Goal: Check status: Check status

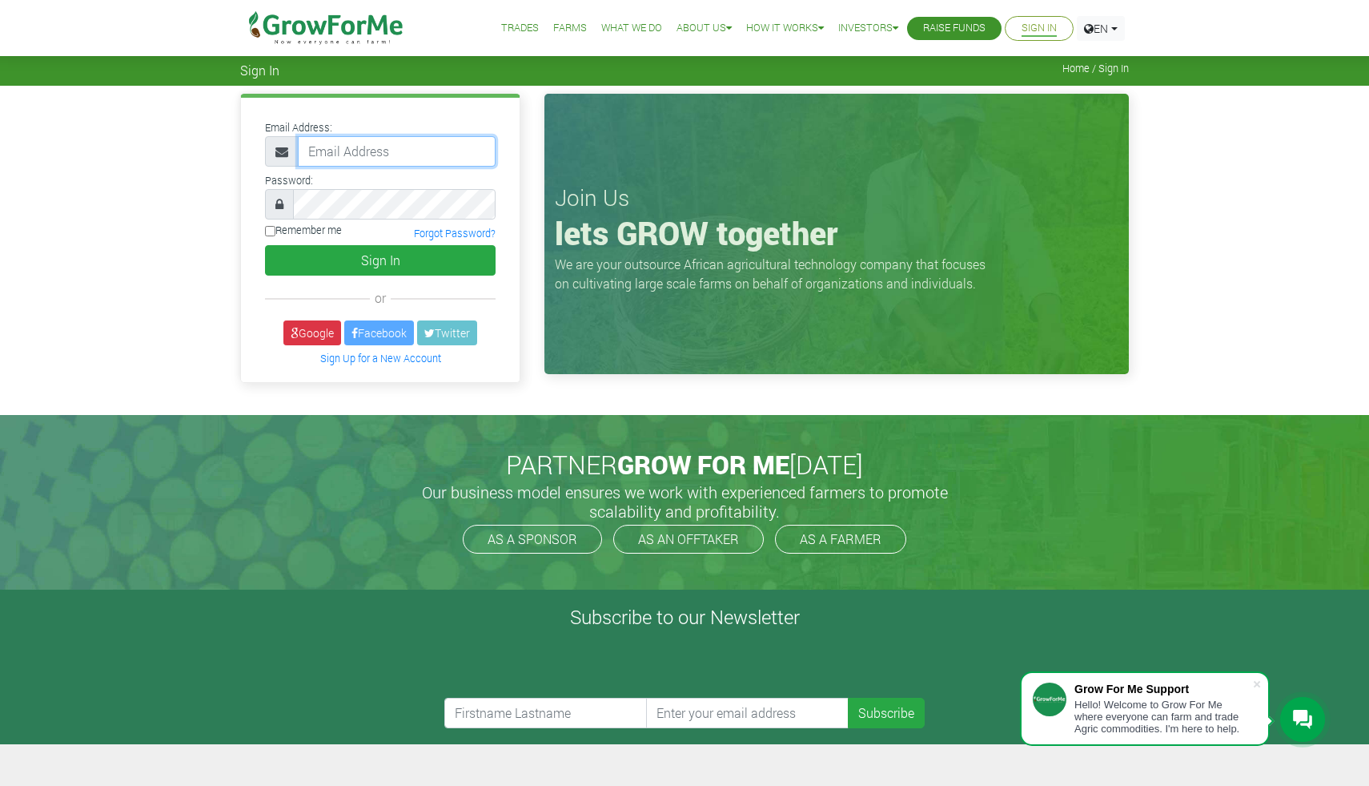
click at [336, 151] on input "email" at bounding box center [397, 151] width 198 height 30
type input "[EMAIL_ADDRESS][DOMAIN_NAME]"
click at [262, 228] on div "Remember me Forgot Password?" at bounding box center [380, 234] width 255 height 22
click at [269, 225] on label "Remember me" at bounding box center [303, 230] width 77 height 15
click at [269, 226] on input "Remember me" at bounding box center [270, 231] width 10 height 10
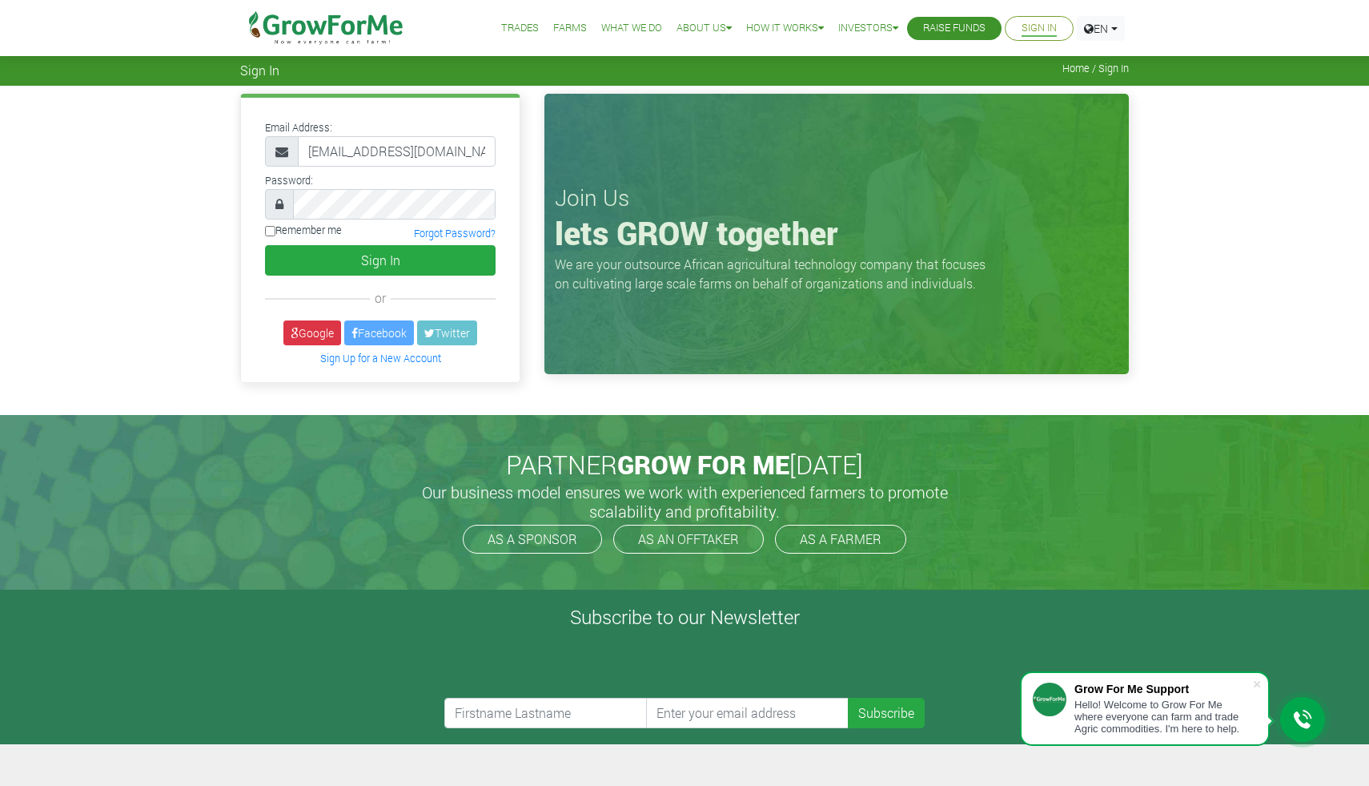
checkbox input "true"
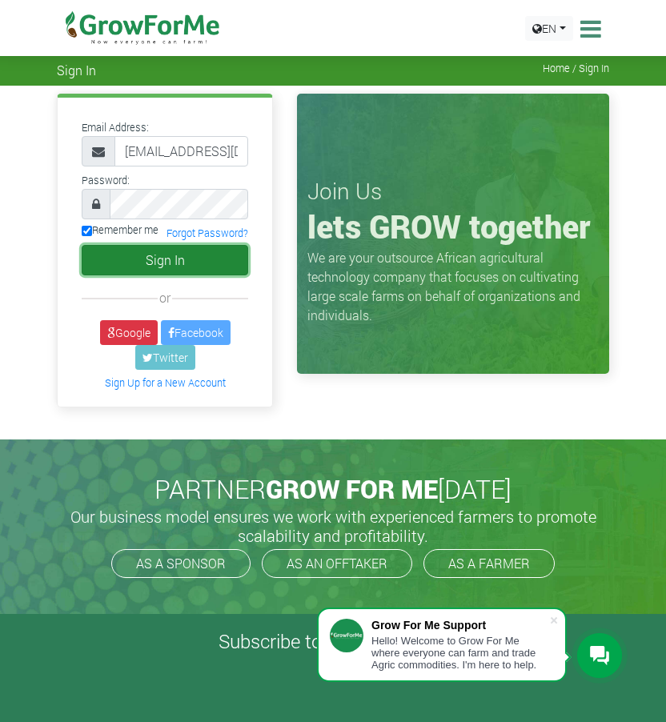
click at [203, 263] on button "Sign In" at bounding box center [165, 260] width 167 height 30
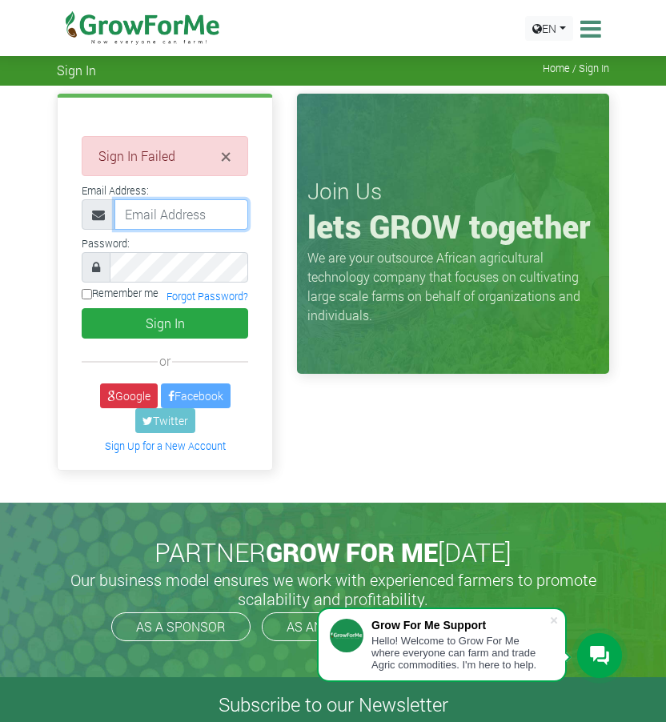
type input "[EMAIL_ADDRESS][DOMAIN_NAME]"
click at [88, 300] on label "Remember me" at bounding box center [120, 293] width 77 height 15
click at [88, 300] on input "Remember me" at bounding box center [87, 294] width 10 height 10
checkbox input "true"
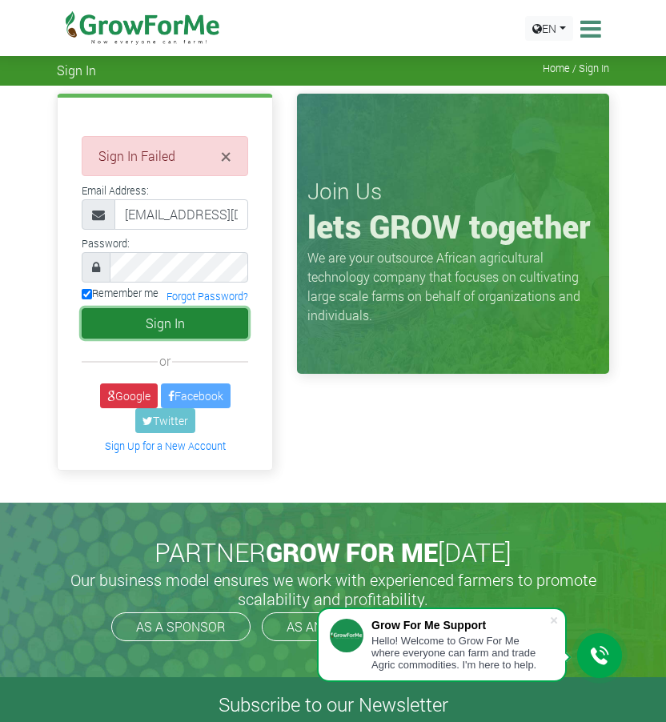
click at [215, 333] on button "Sign In" at bounding box center [165, 323] width 167 height 30
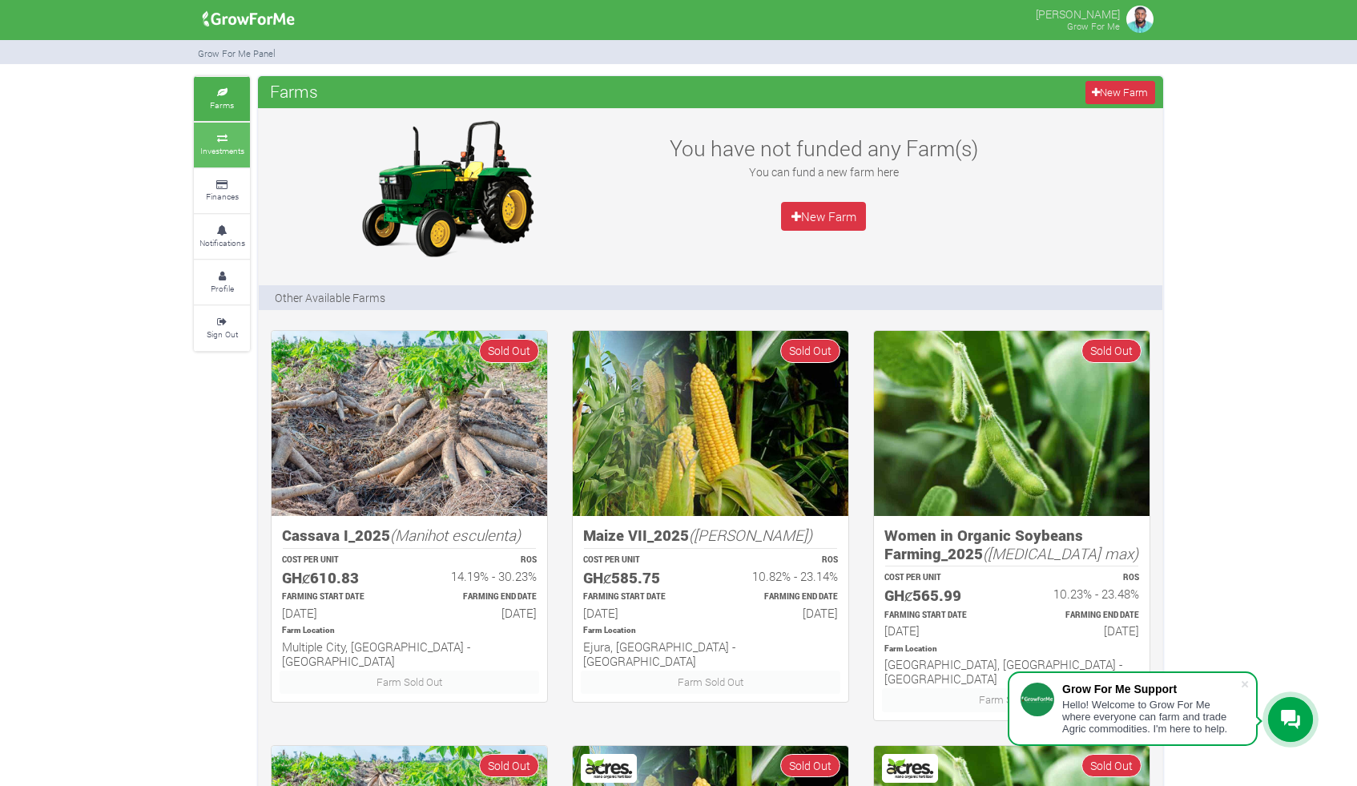
click at [225, 153] on small "Investments" at bounding box center [222, 150] width 44 height 11
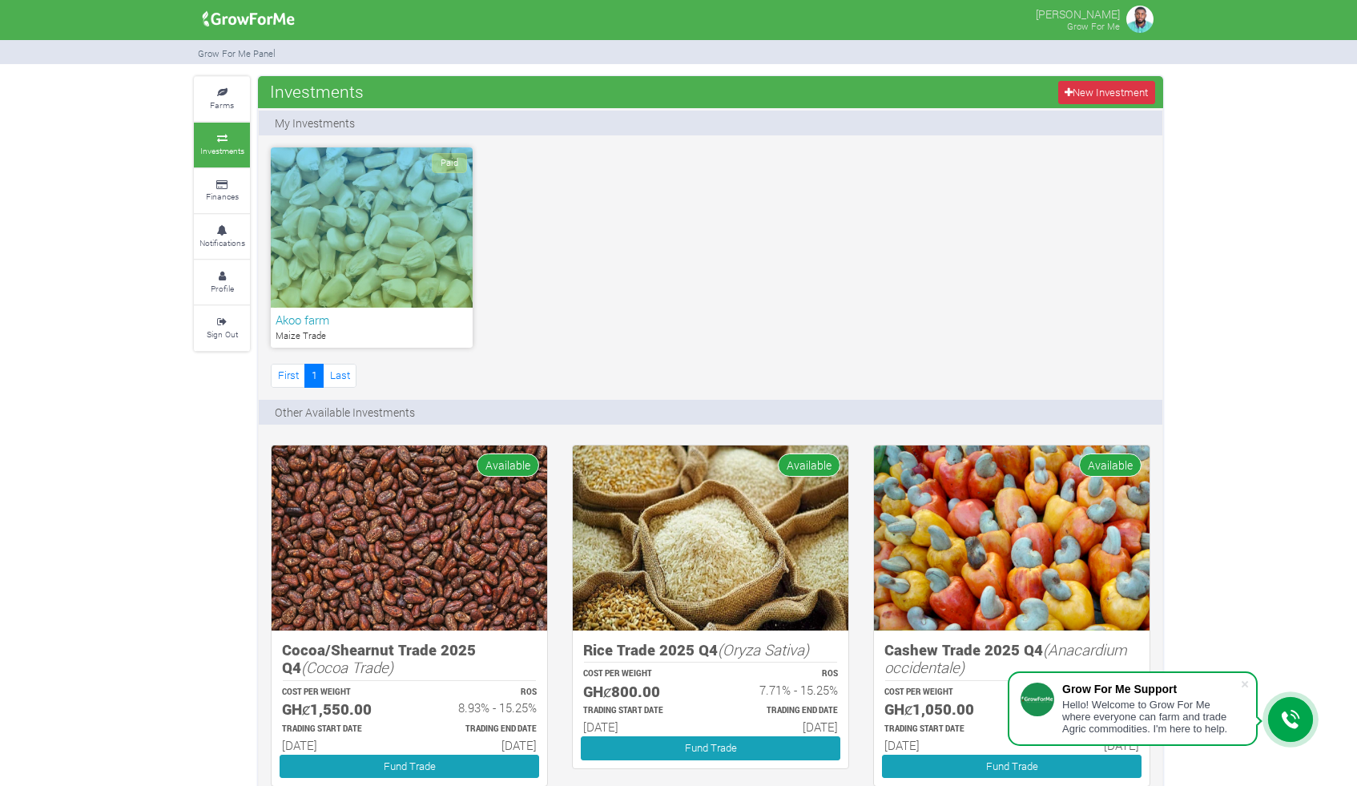
click at [1287, 727] on icon at bounding box center [1290, 720] width 19 height 20
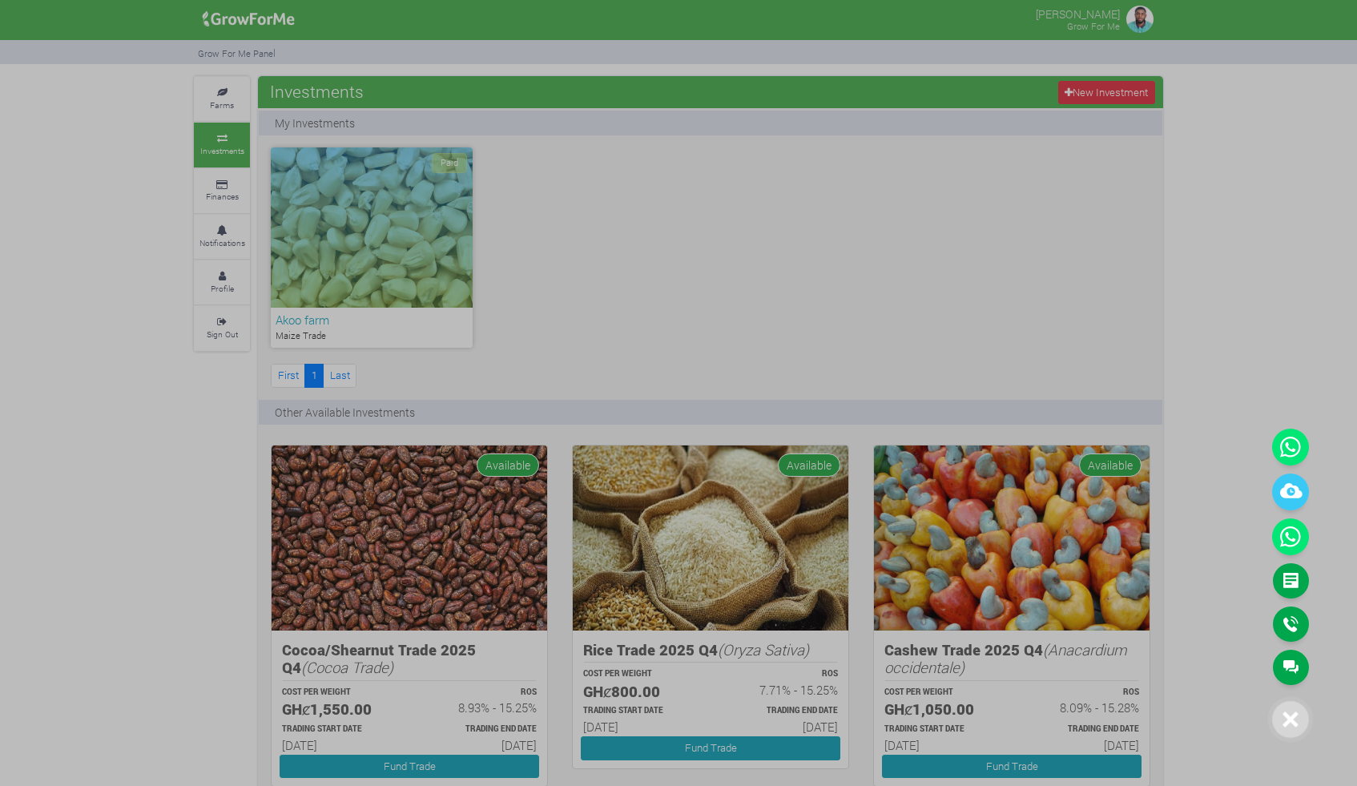
click at [870, 312] on div at bounding box center [678, 393] width 1357 height 786
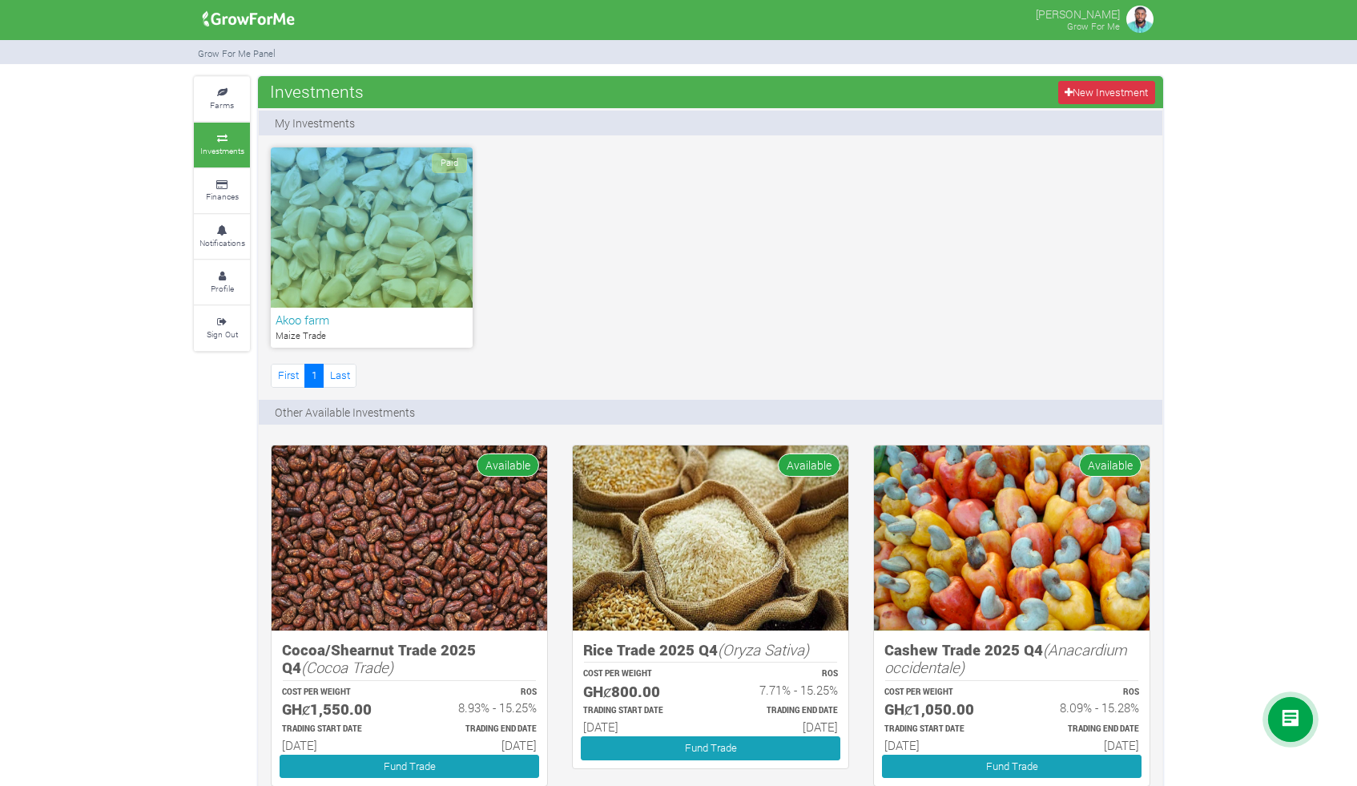
click at [351, 235] on div "Paid" at bounding box center [372, 227] width 202 height 160
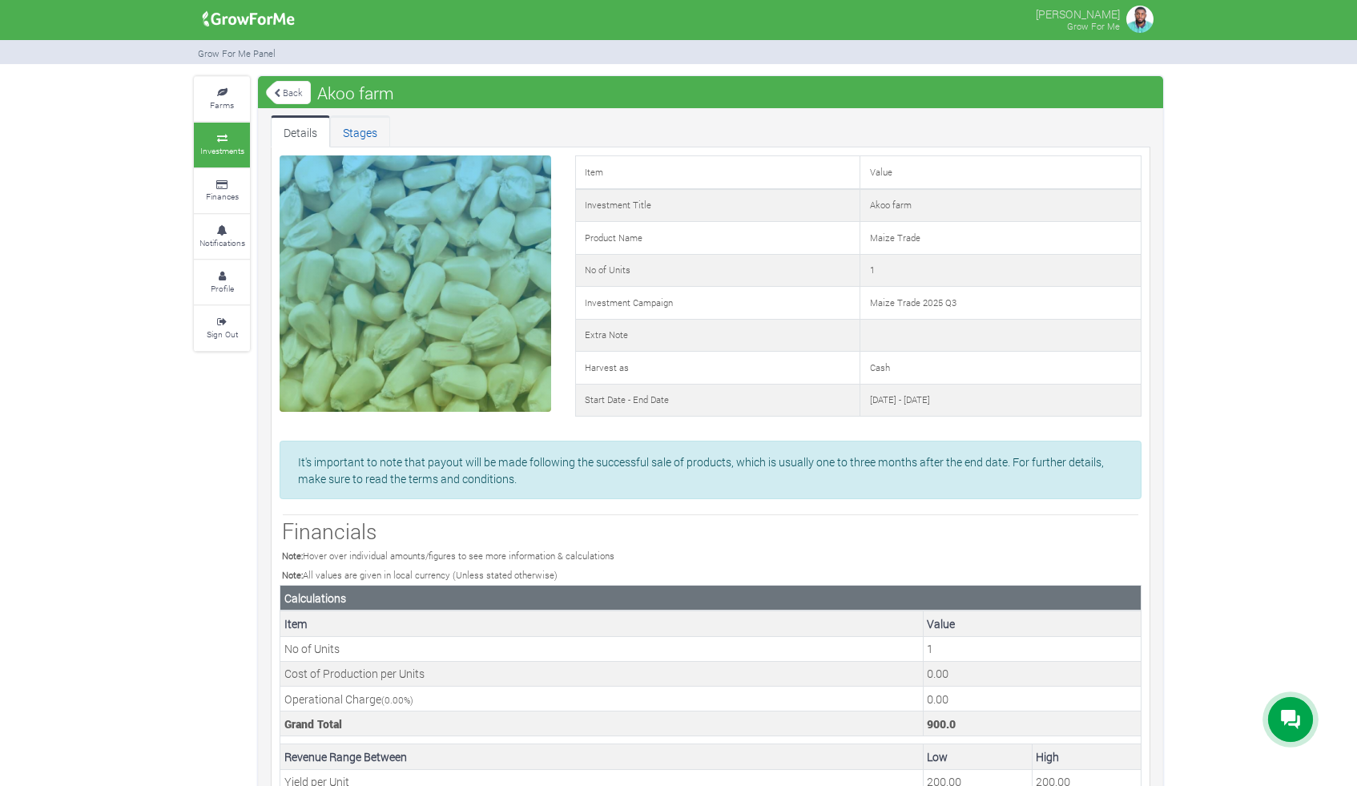
click at [360, 128] on link "Stages" at bounding box center [360, 131] width 60 height 32
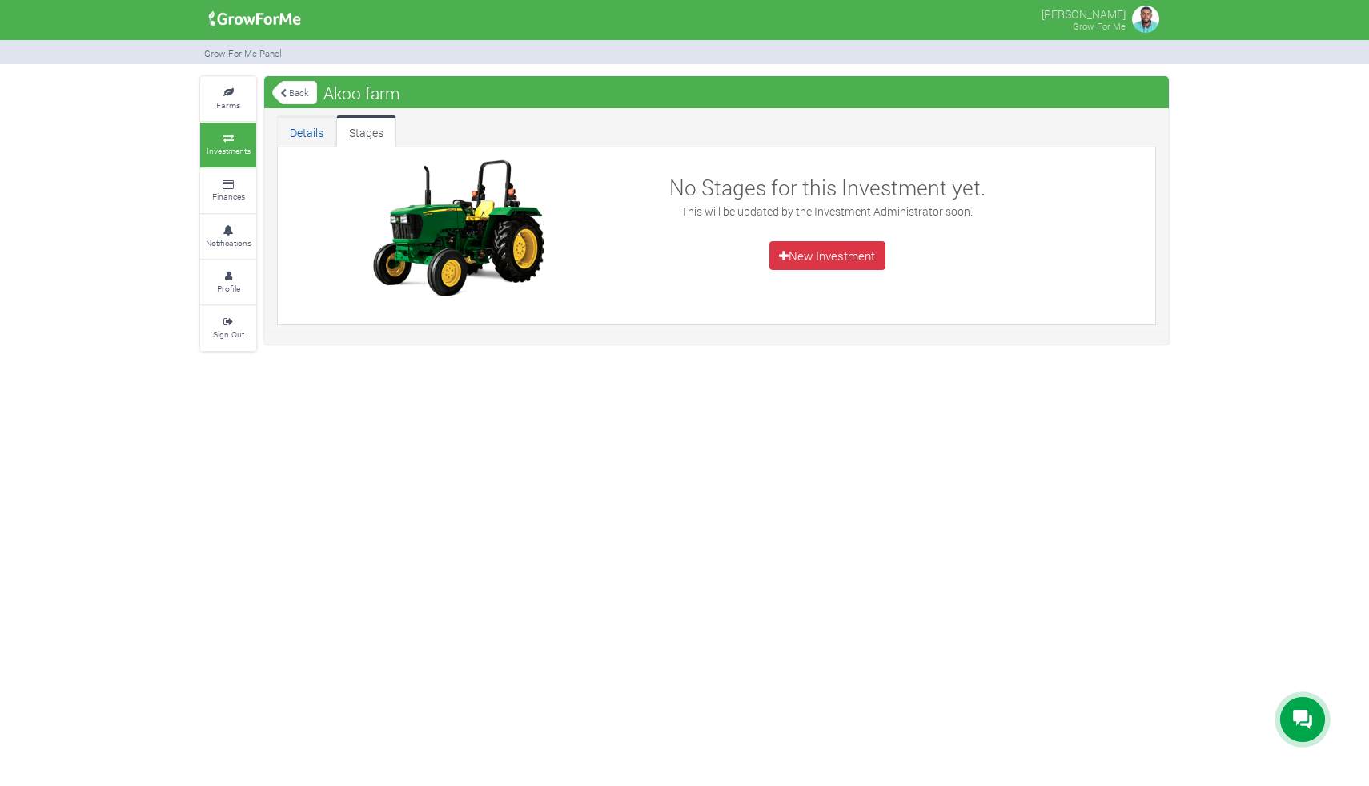
click at [313, 139] on link "Details" at bounding box center [306, 131] width 59 height 32
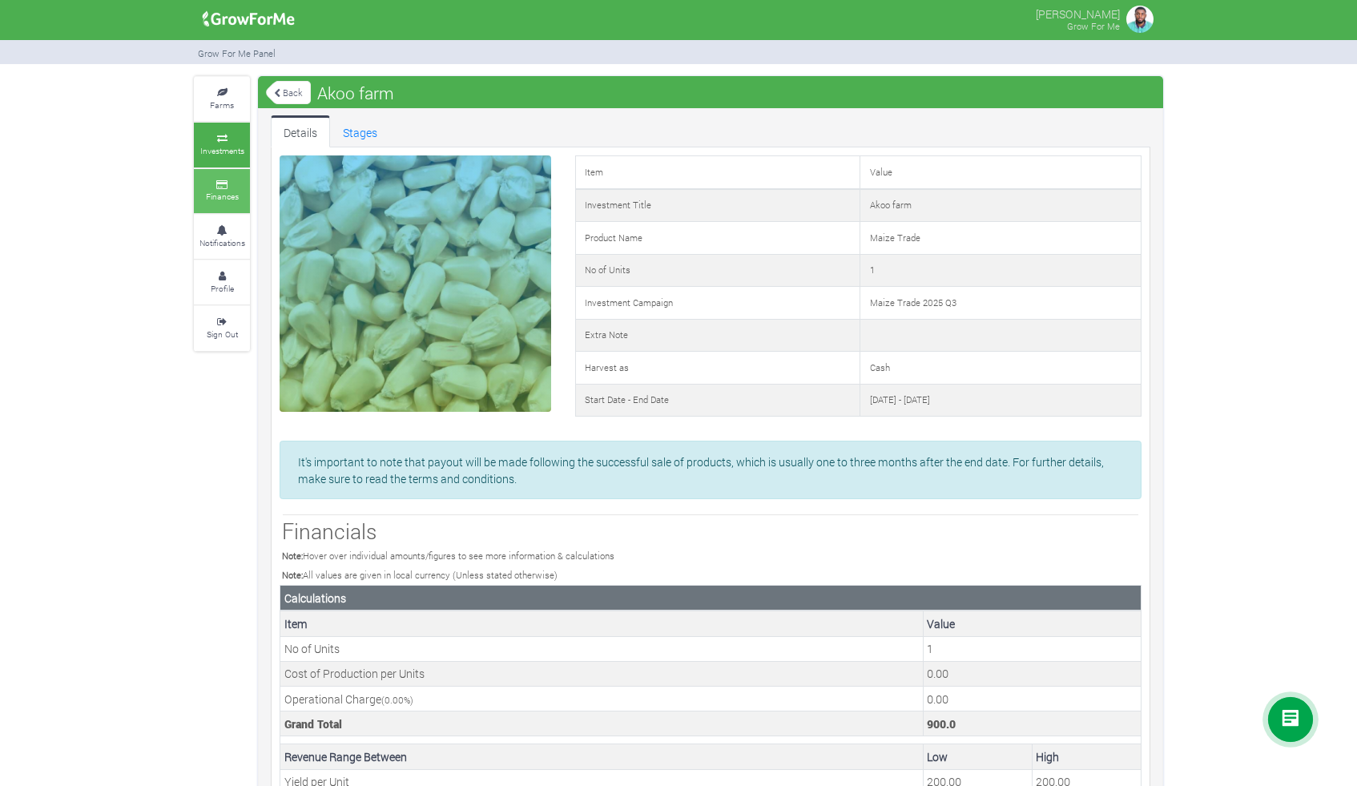
click at [215, 199] on small "Finances" at bounding box center [222, 196] width 33 height 11
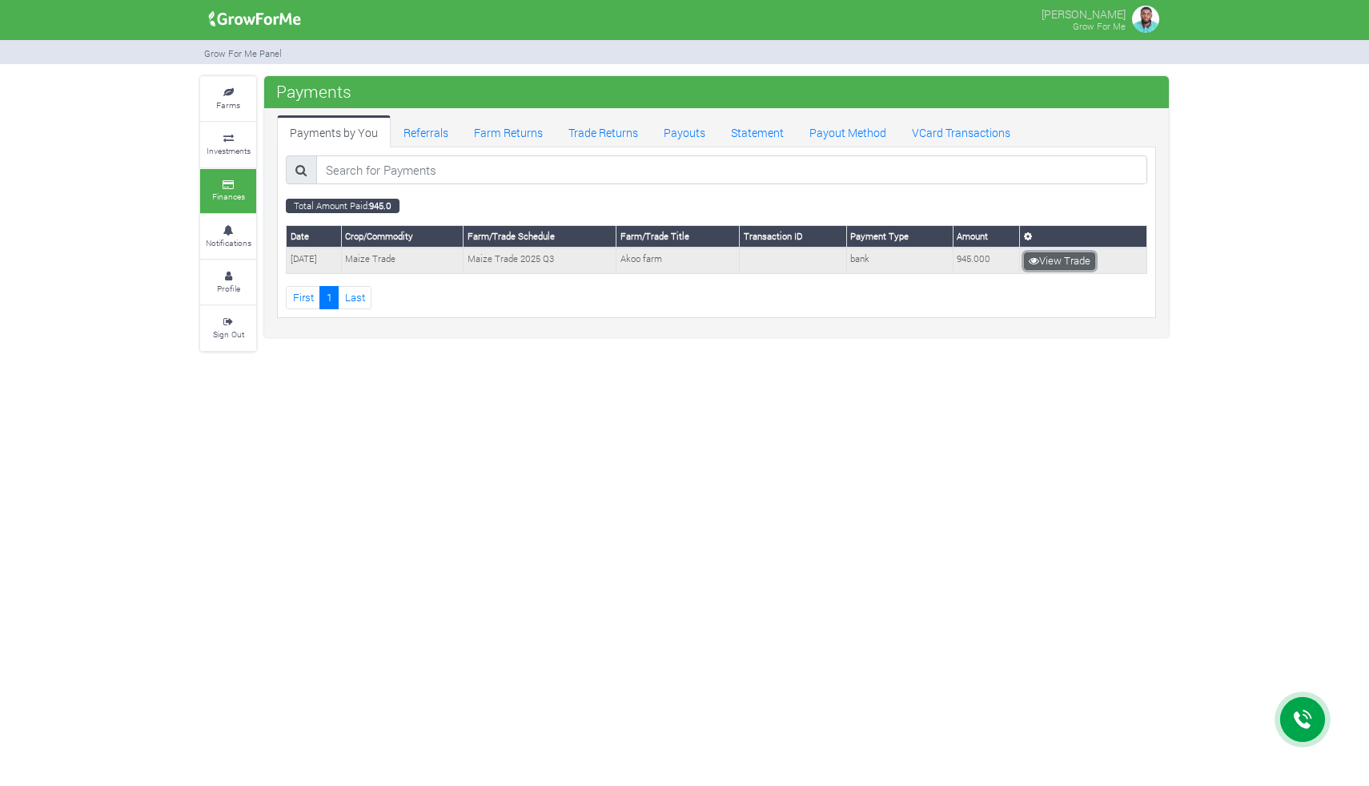
click at [1052, 260] on link "View Trade" at bounding box center [1059, 261] width 71 height 18
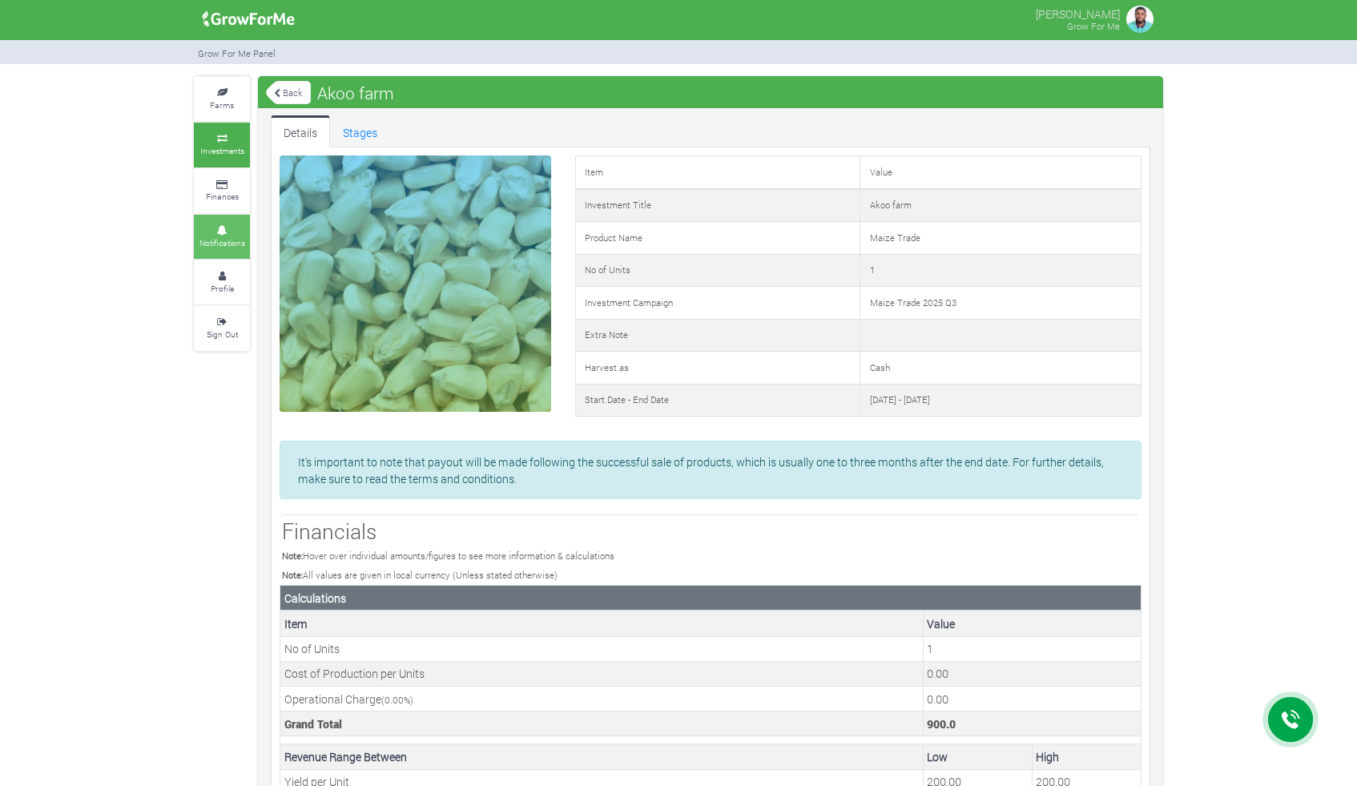
click at [226, 237] on small "Notifications" at bounding box center [222, 242] width 46 height 11
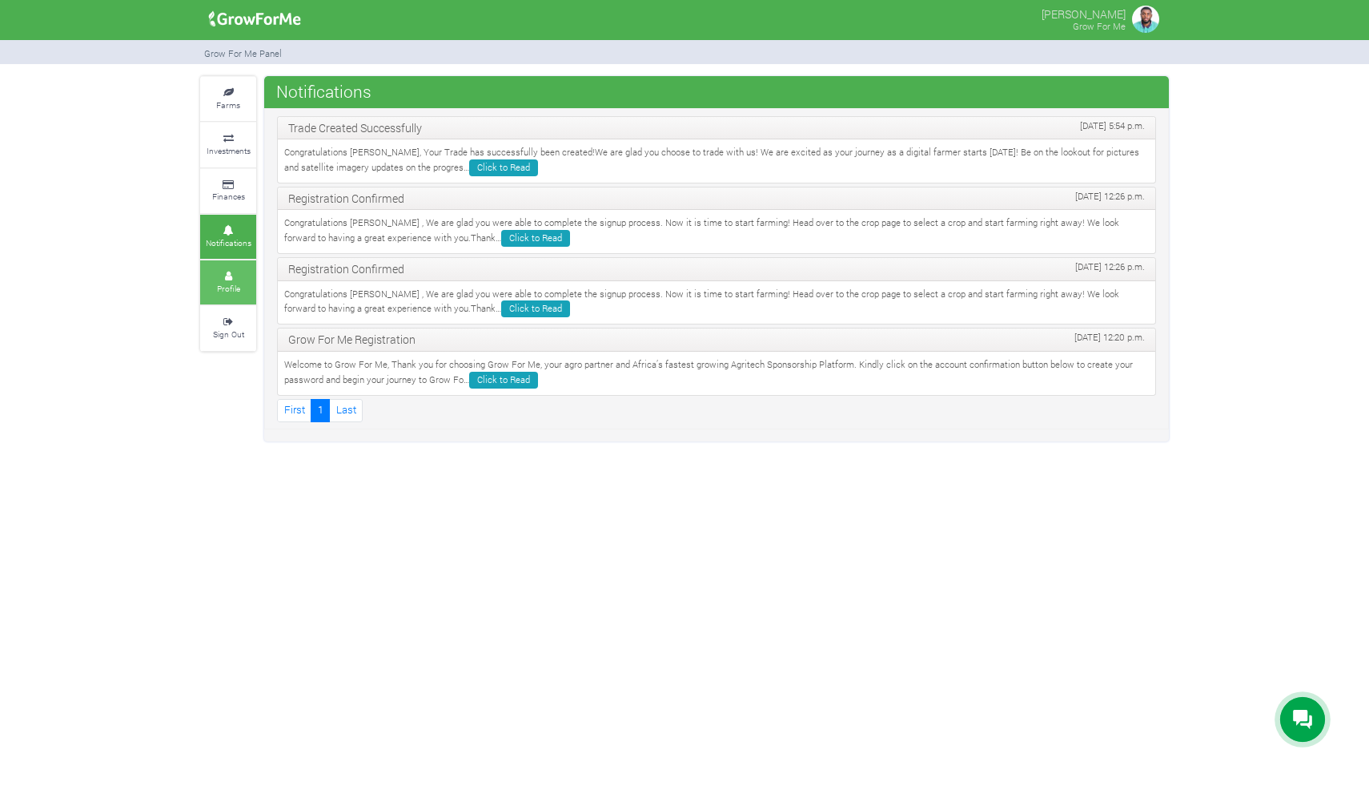
click at [233, 272] on icon at bounding box center [228, 276] width 48 height 8
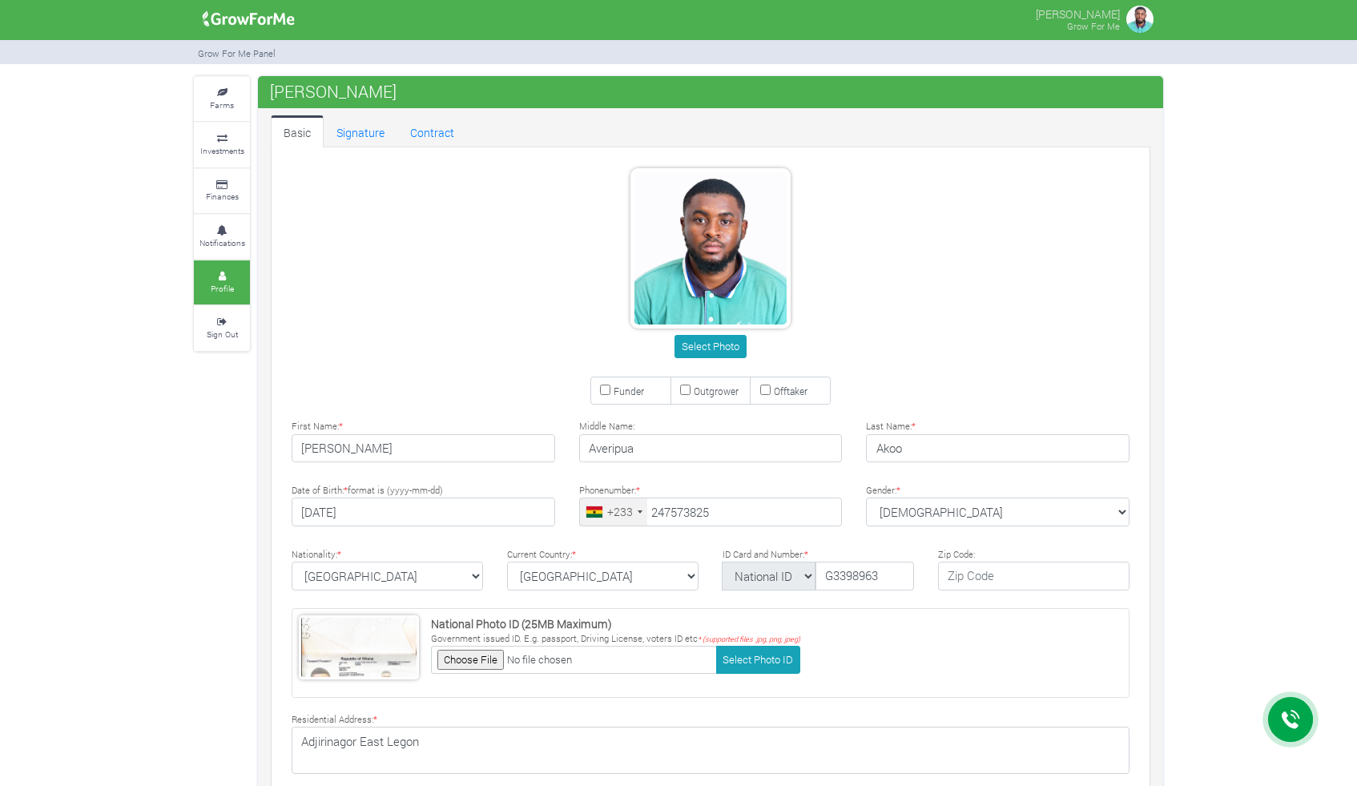
type input "24 757 3825"
click at [211, 116] on link "Farms" at bounding box center [222, 99] width 56 height 44
